Goal: Task Accomplishment & Management: Manage account settings

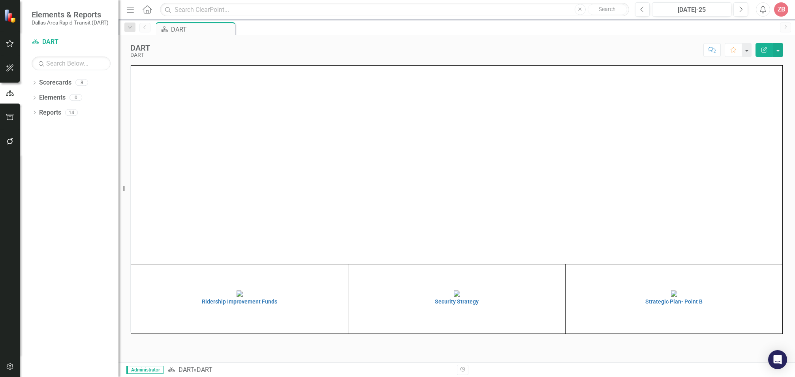
click at [787, 151] on div "Ridership Improvement Funds Security Strategy Strategic Plan- Point B" at bounding box center [456, 194] width 665 height 279
click at [782, 6] on div "ZB" at bounding box center [781, 9] width 14 height 14
click at [744, 113] on link "Logout Log Out" at bounding box center [757, 114] width 62 height 15
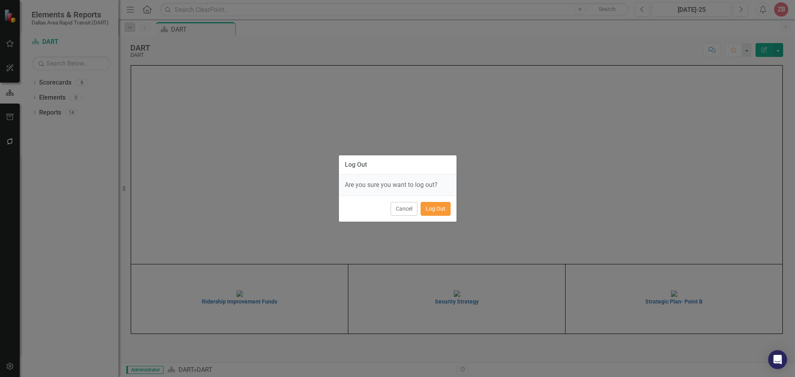
click at [437, 210] on button "Log Out" at bounding box center [436, 209] width 30 height 14
